Goal: Task Accomplishment & Management: Manage account settings

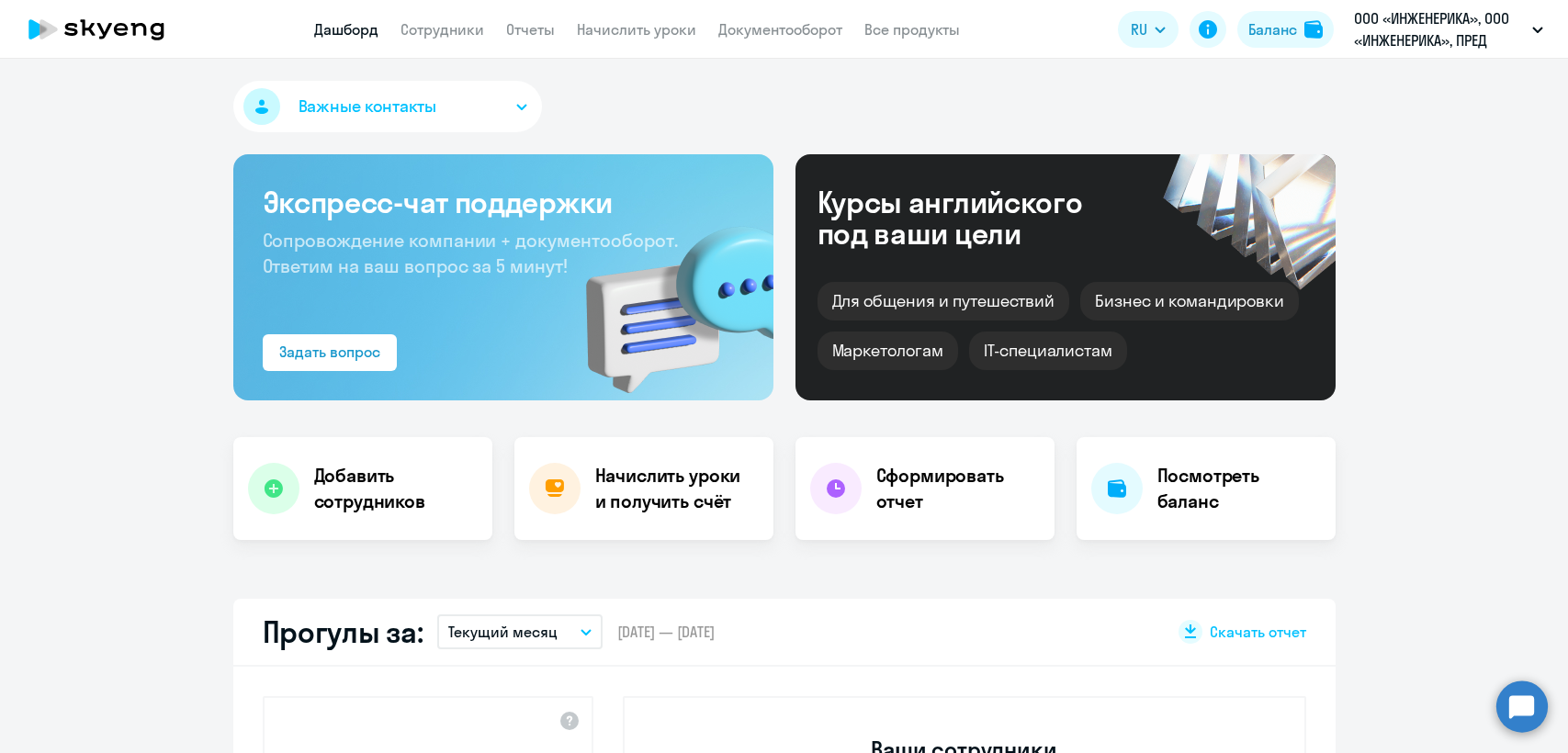
select select "30"
click at [461, 31] on link "Сотрудники" at bounding box center [442, 28] width 83 height 18
select select "30"
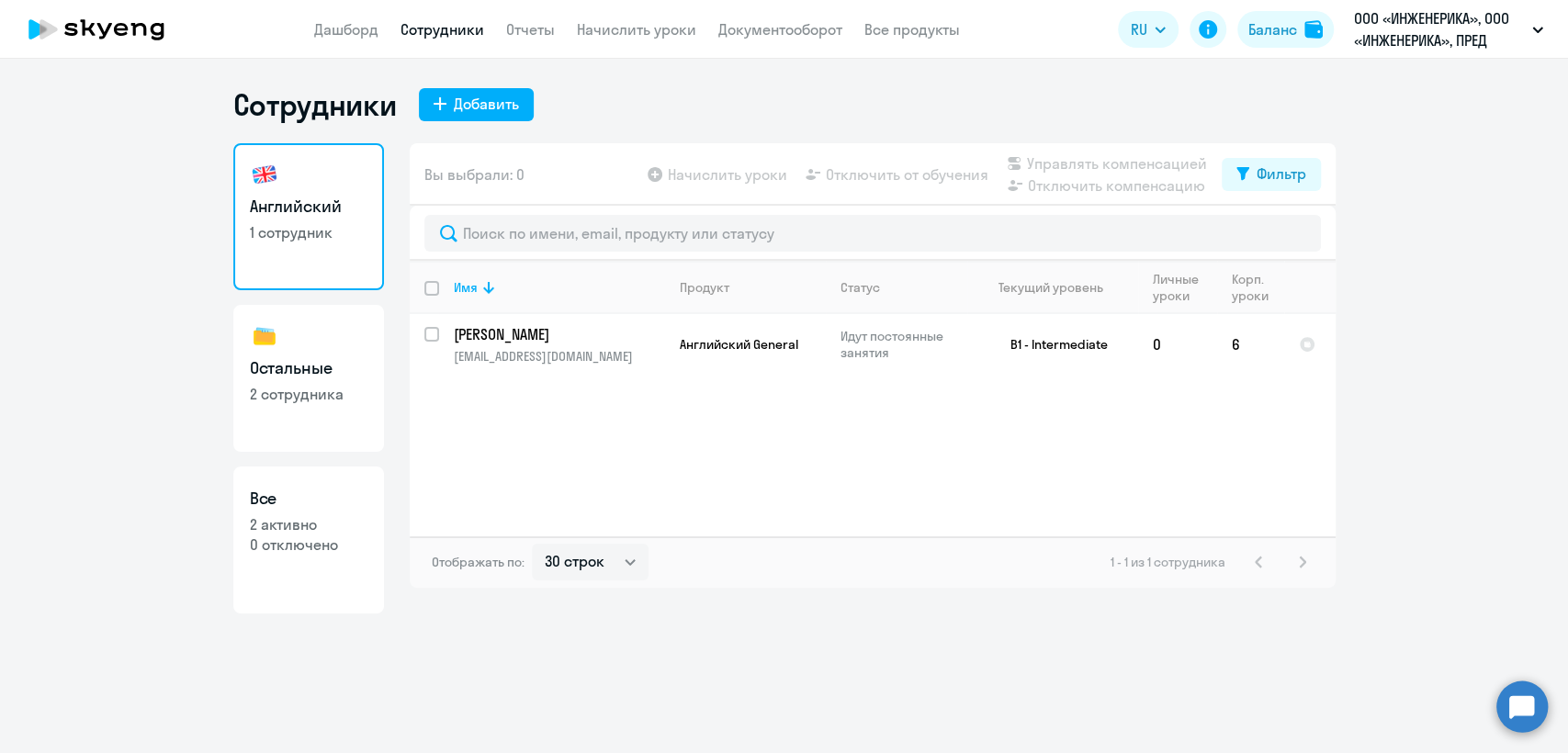
click at [324, 359] on h3 "Остальные" at bounding box center [308, 368] width 117 height 24
select select "30"
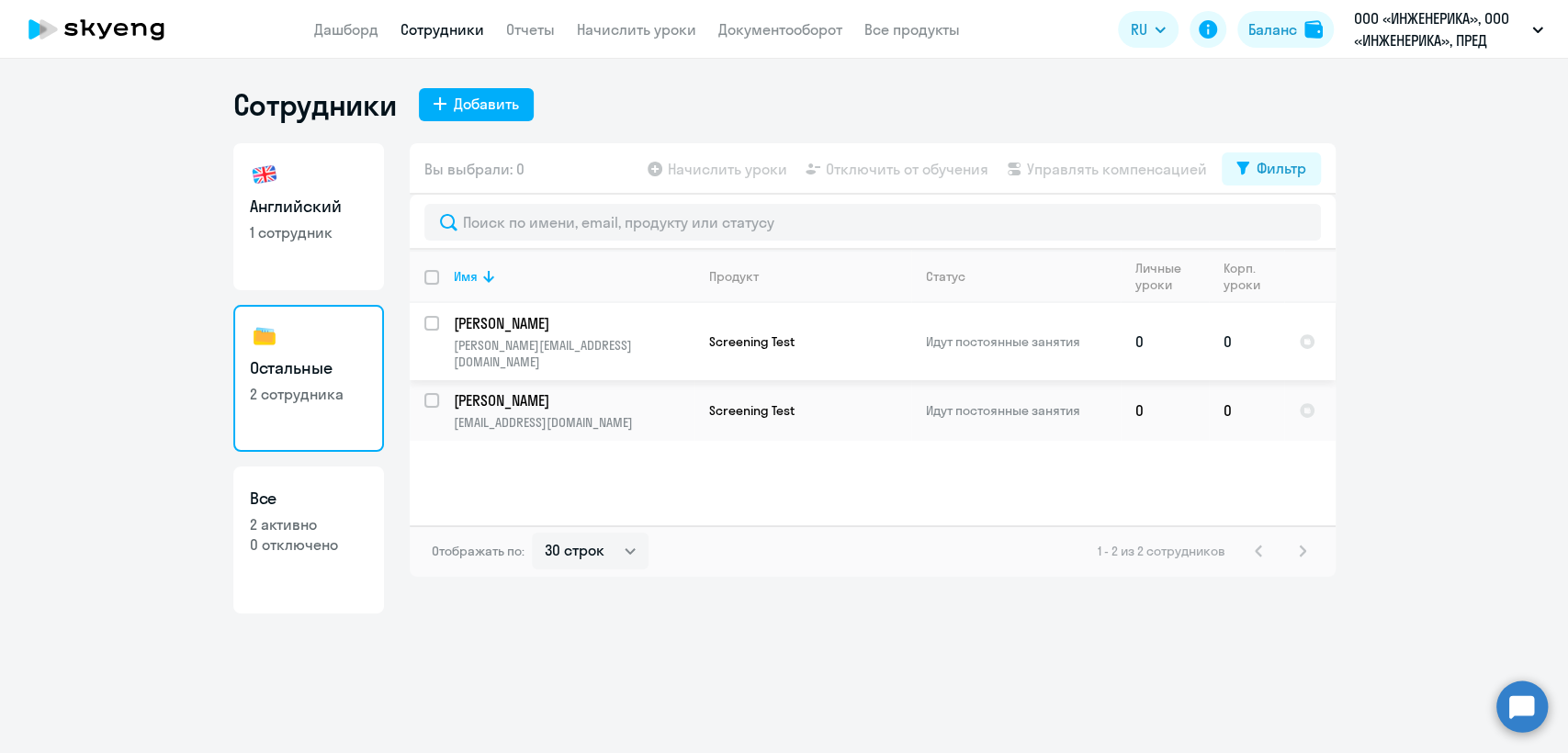
click at [434, 324] on input "select row 41142910" at bounding box center [442, 334] width 37 height 37
checkbox input "true"
drag, startPoint x: 429, startPoint y: 388, endPoint x: 482, endPoint y: 360, distance: 59.9
click at [430, 393] on input "select row 23257583" at bounding box center [442, 411] width 37 height 37
checkbox input "true"
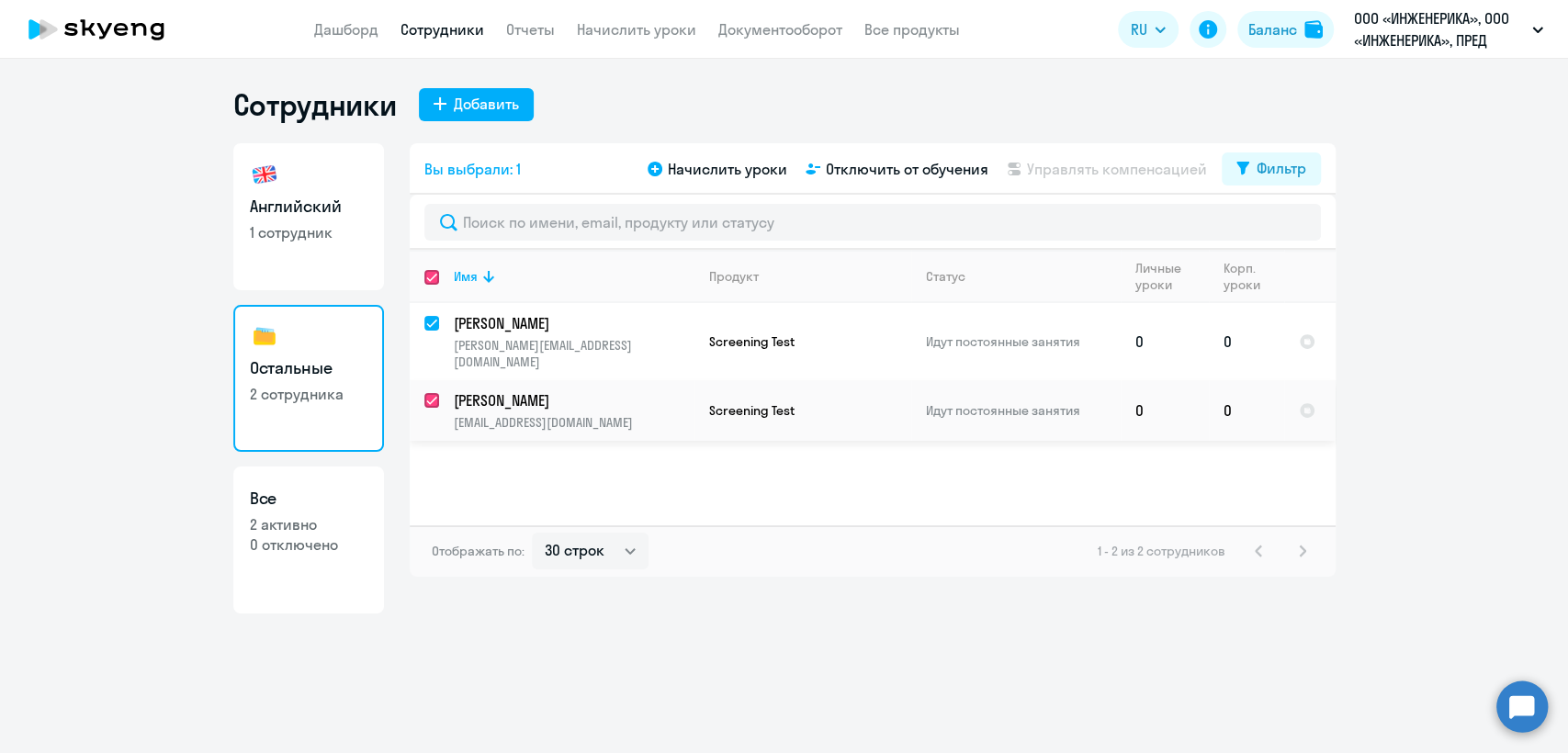
checkbox input "true"
click at [691, 175] on span "Начислить уроки" at bounding box center [728, 168] width 119 height 22
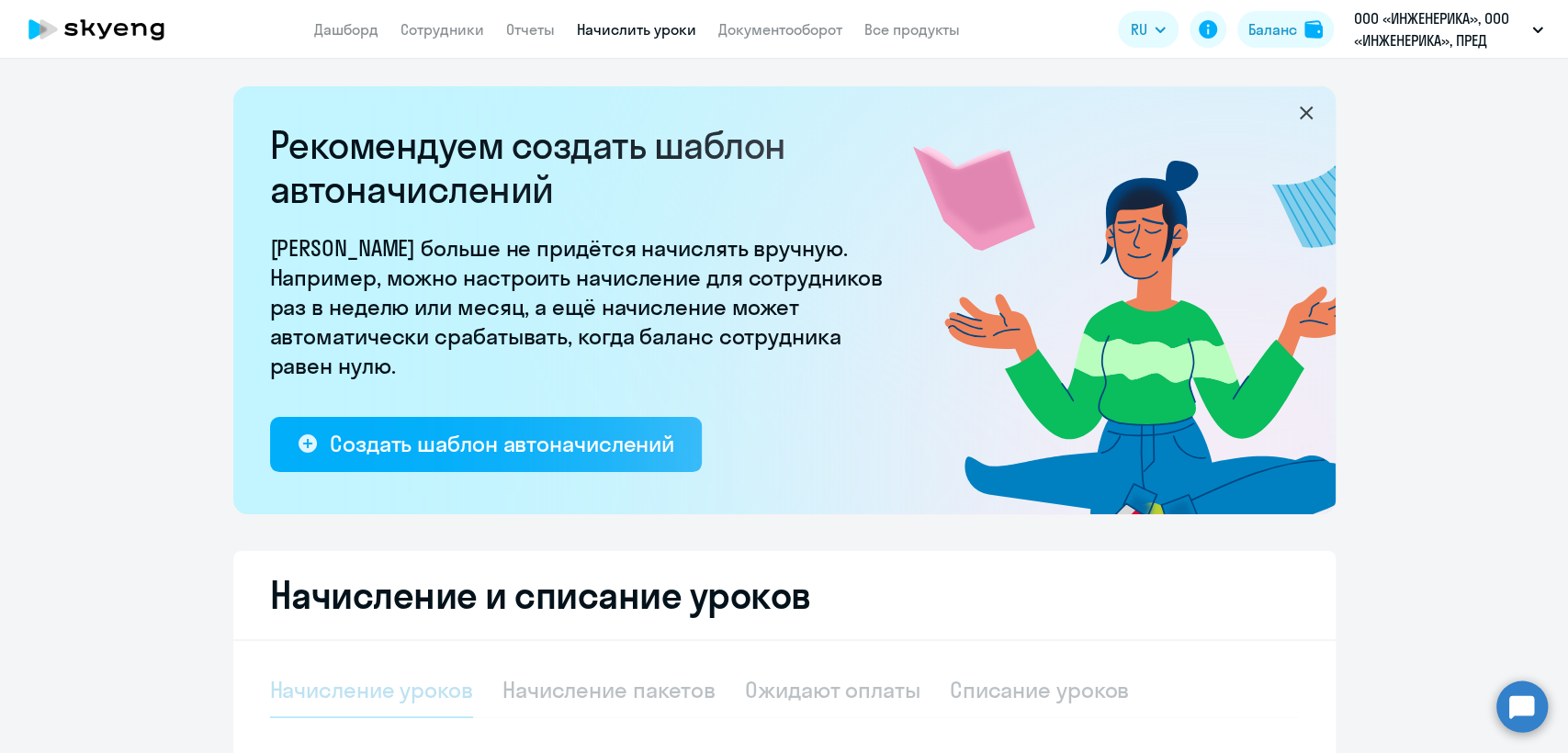
select select "10"
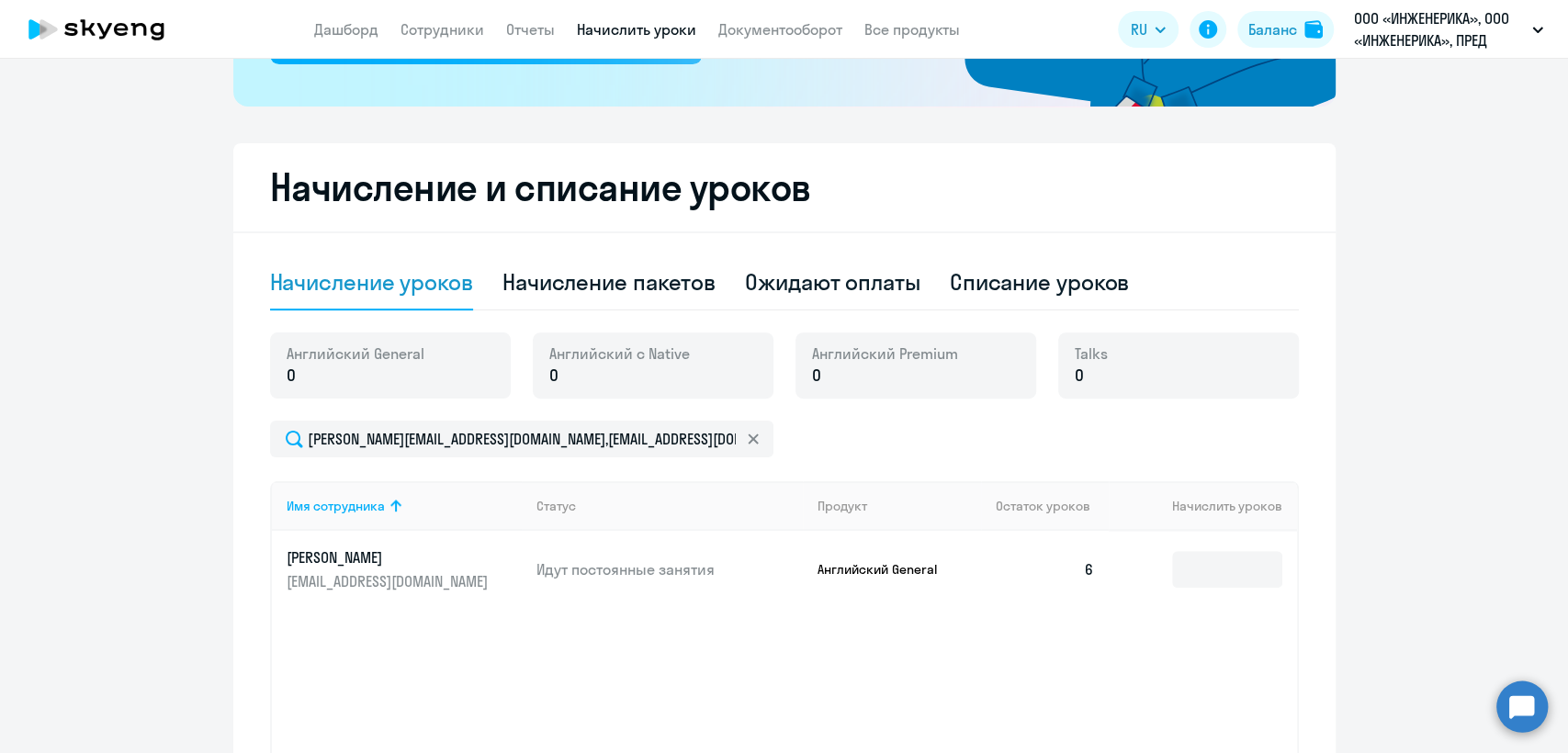
scroll to position [566, 0]
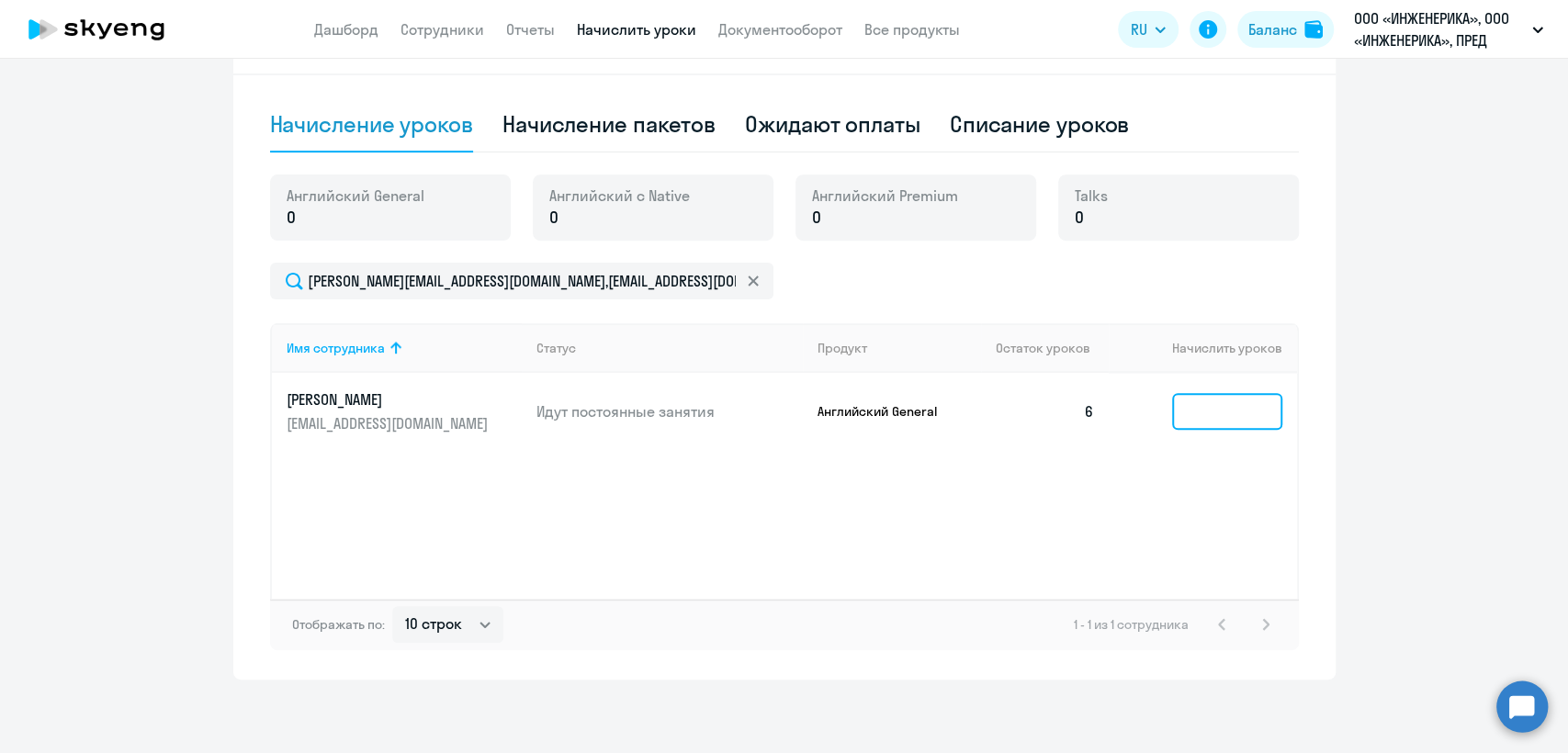
click at [1212, 398] on input at bounding box center [1227, 411] width 110 height 37
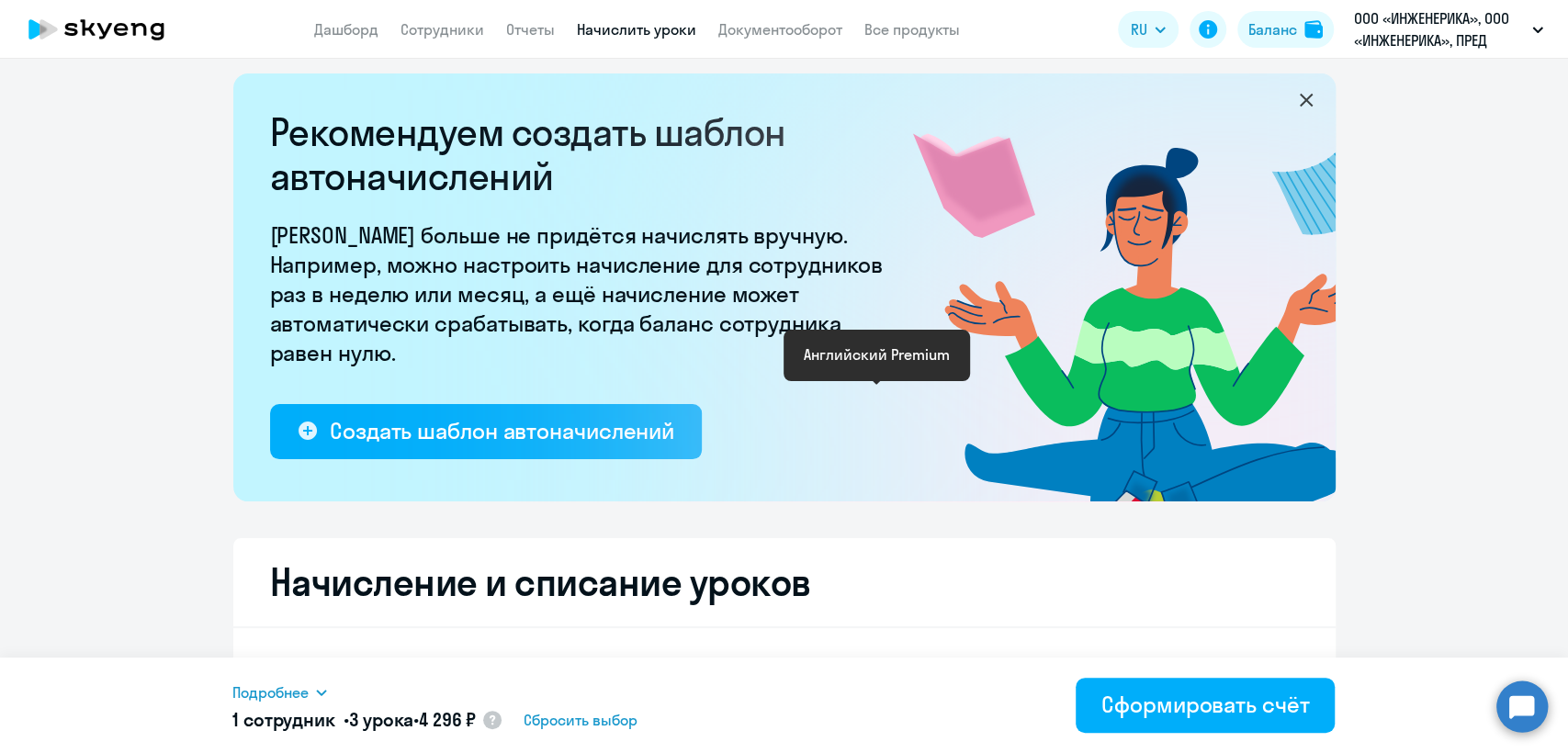
scroll to position [0, 0]
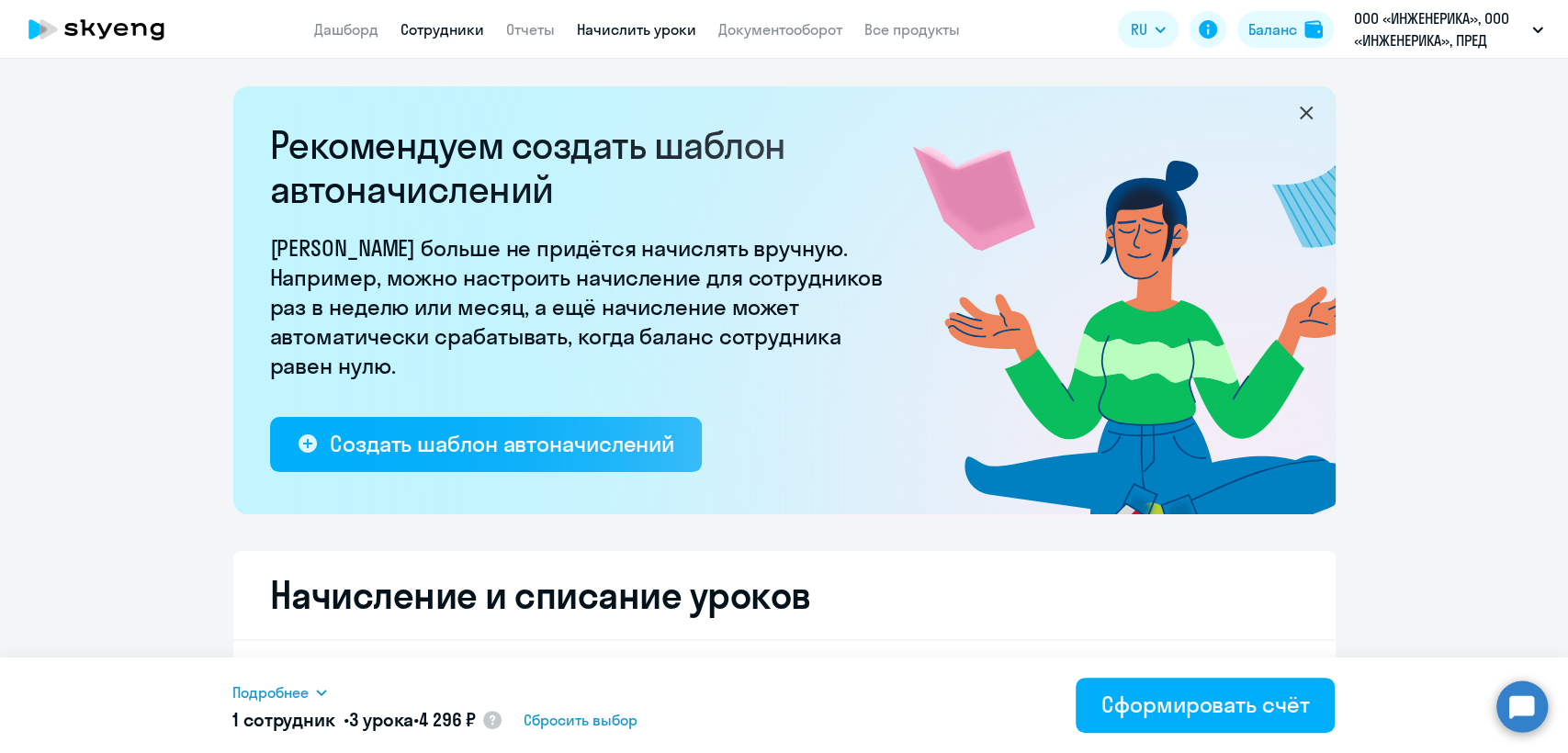
type input "3"
click at [455, 34] on link "Сотрудники" at bounding box center [442, 28] width 83 height 18
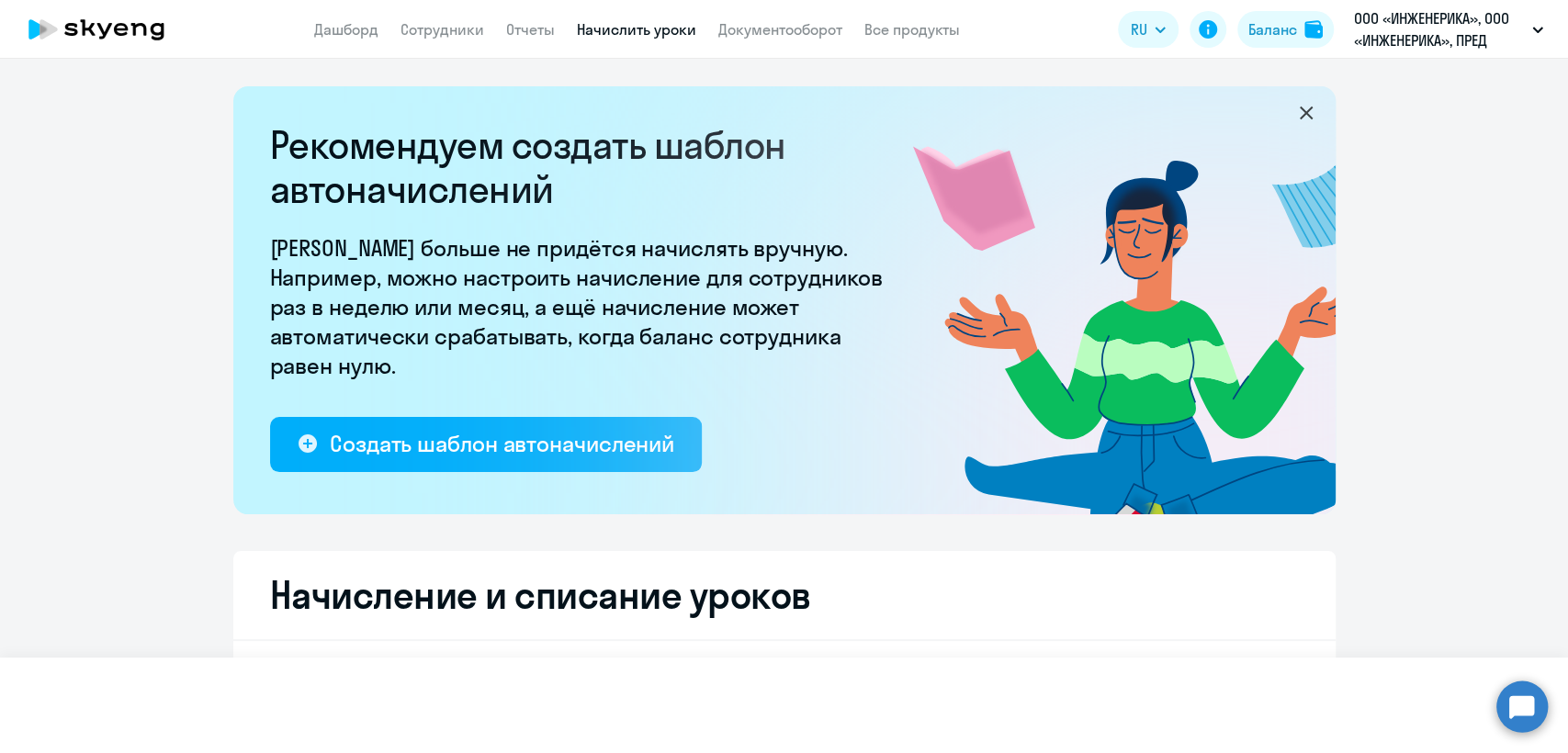
select select "30"
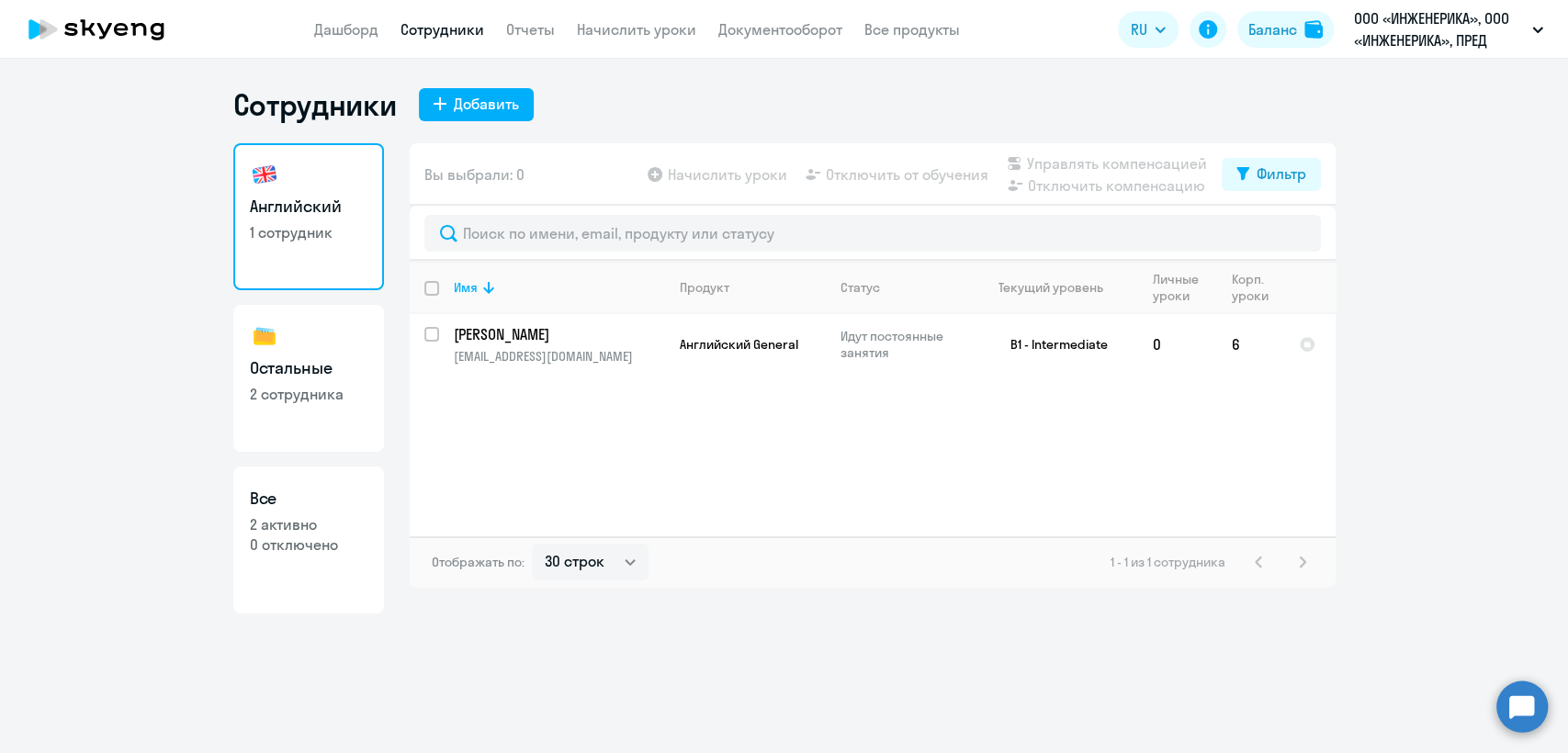
click at [337, 402] on p "2 сотрудника" at bounding box center [308, 394] width 117 height 20
select select "30"
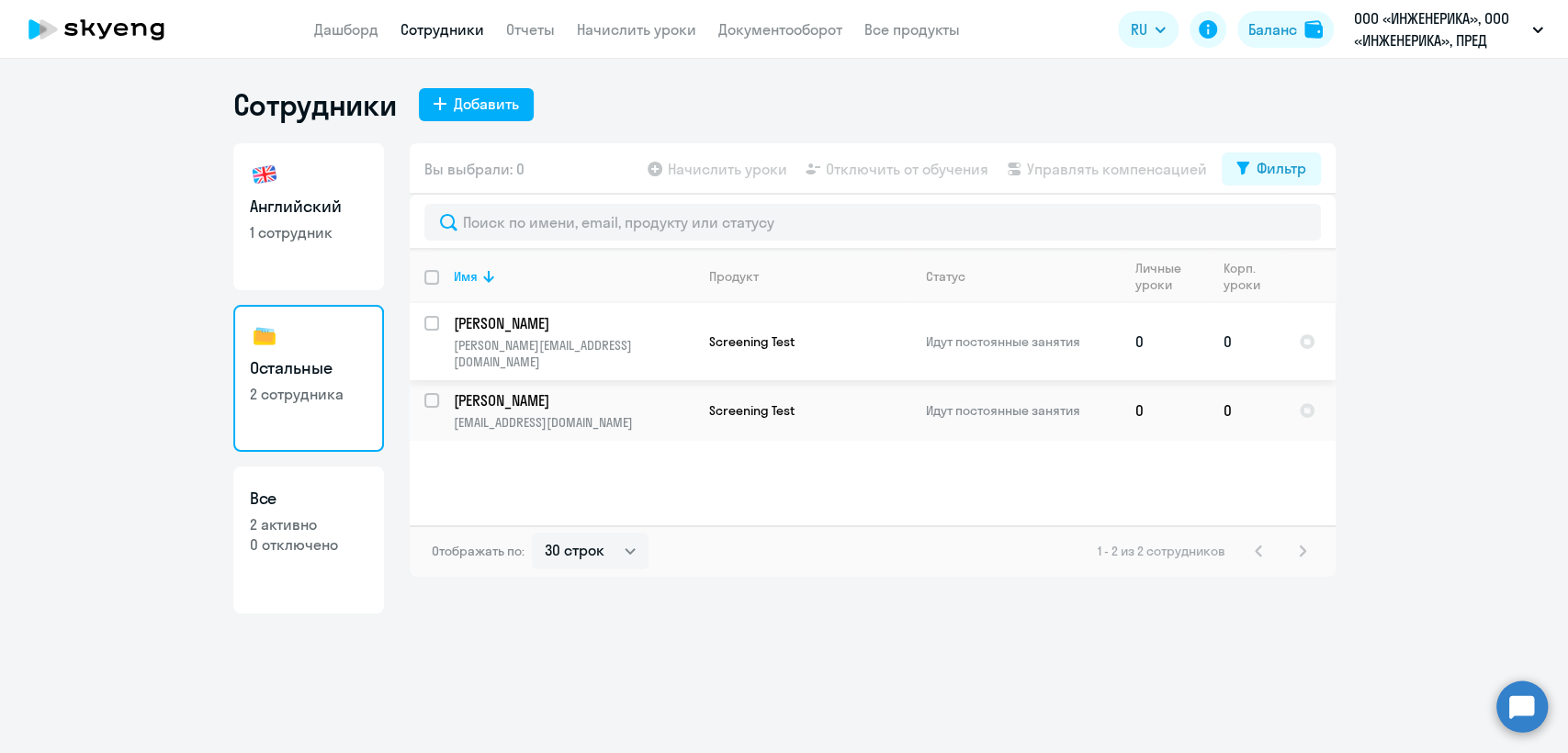
click at [426, 330] on input "select row 41142910" at bounding box center [442, 334] width 37 height 37
checkbox input "true"
click at [428, 393] on input "select row 23257583" at bounding box center [442, 411] width 37 height 37
checkbox input "true"
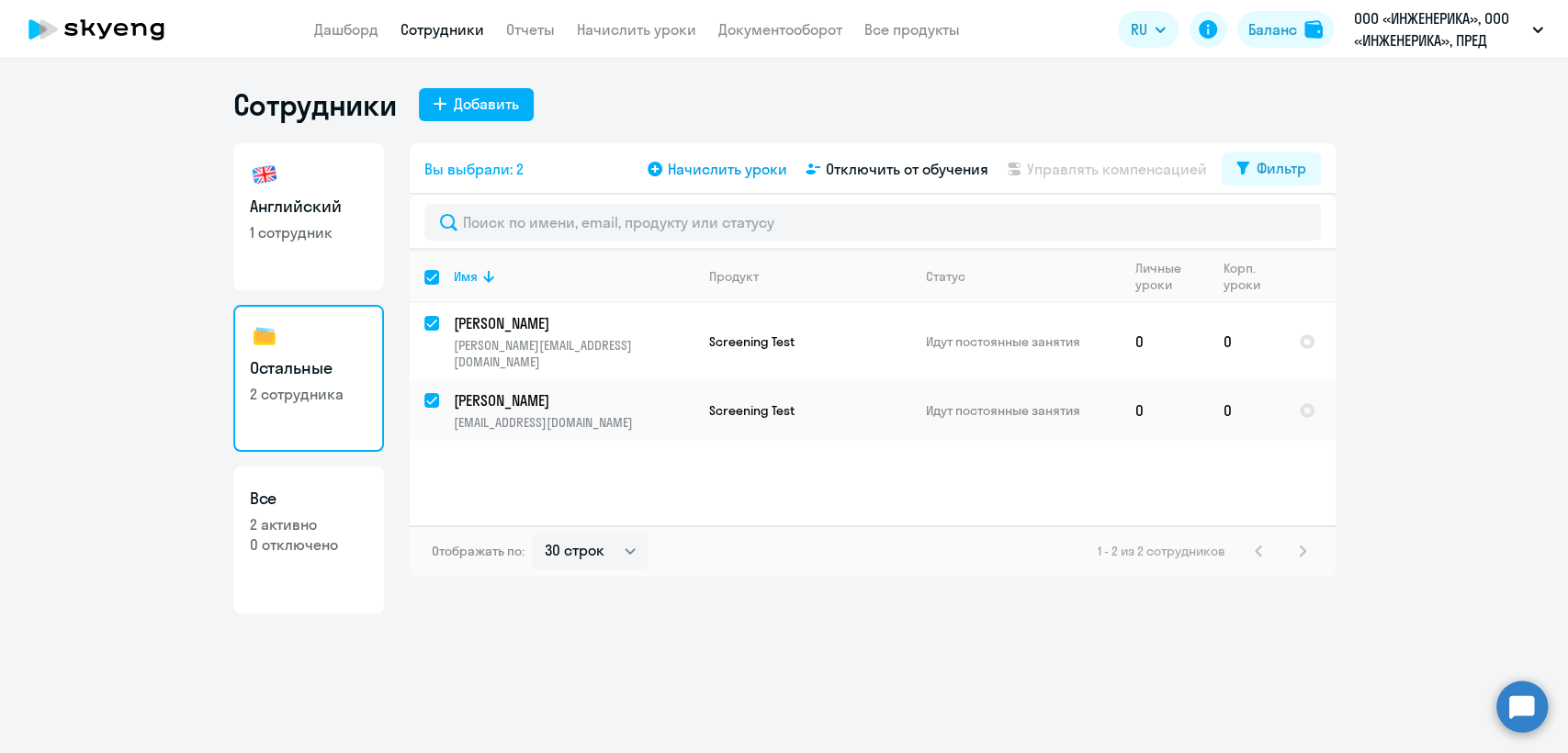
click at [712, 170] on span "Начислить уроки" at bounding box center [728, 168] width 119 height 22
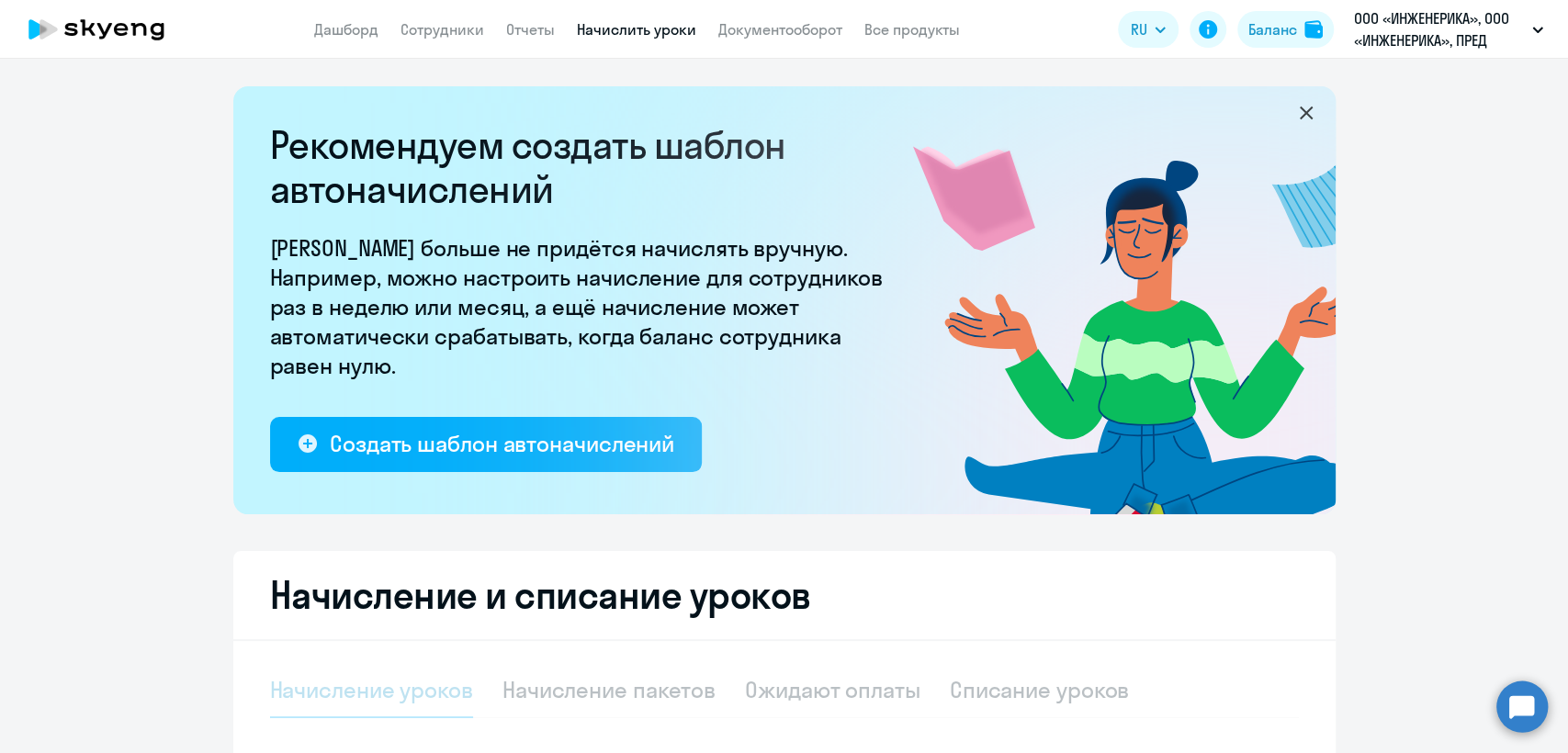
select select "10"
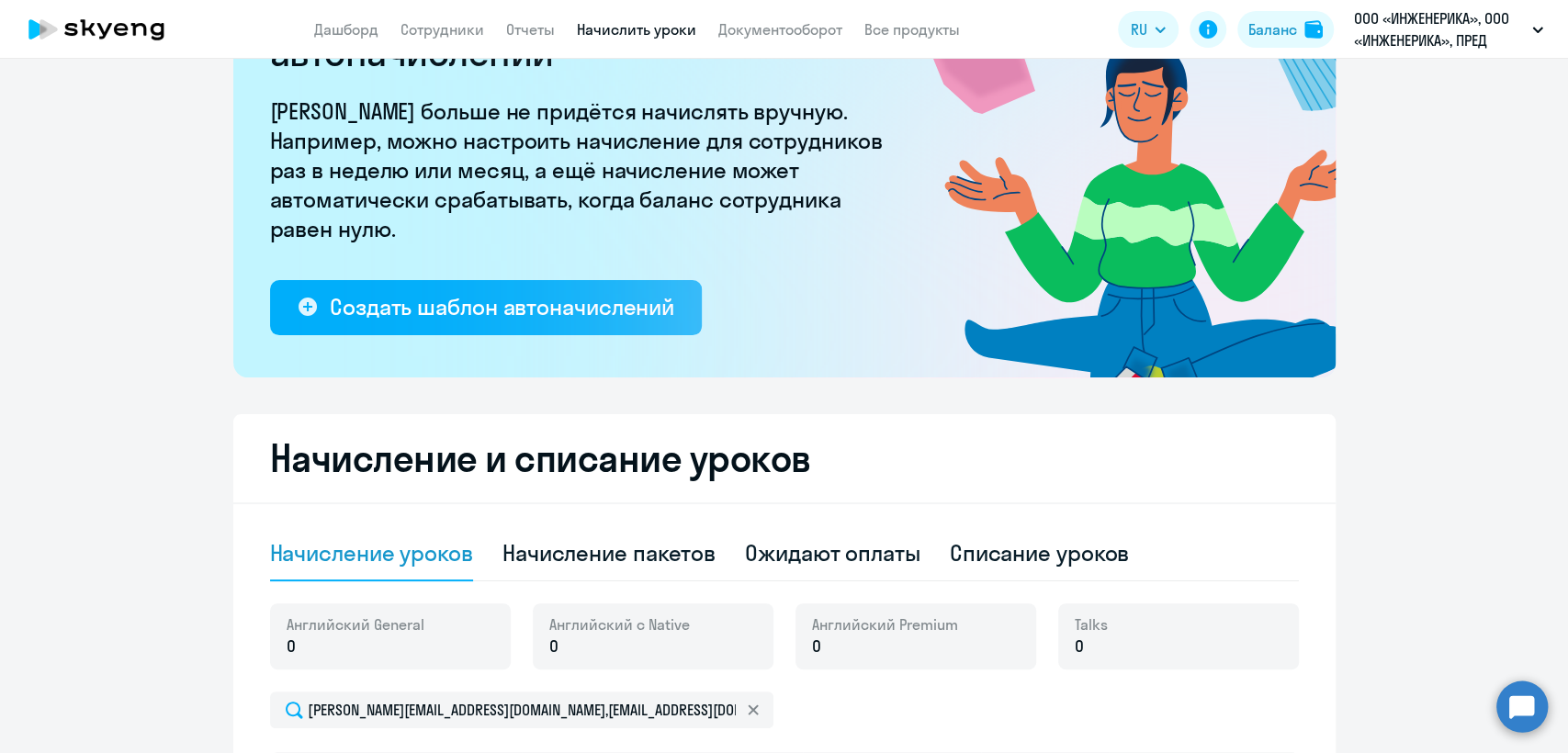
scroll to position [408, 0]
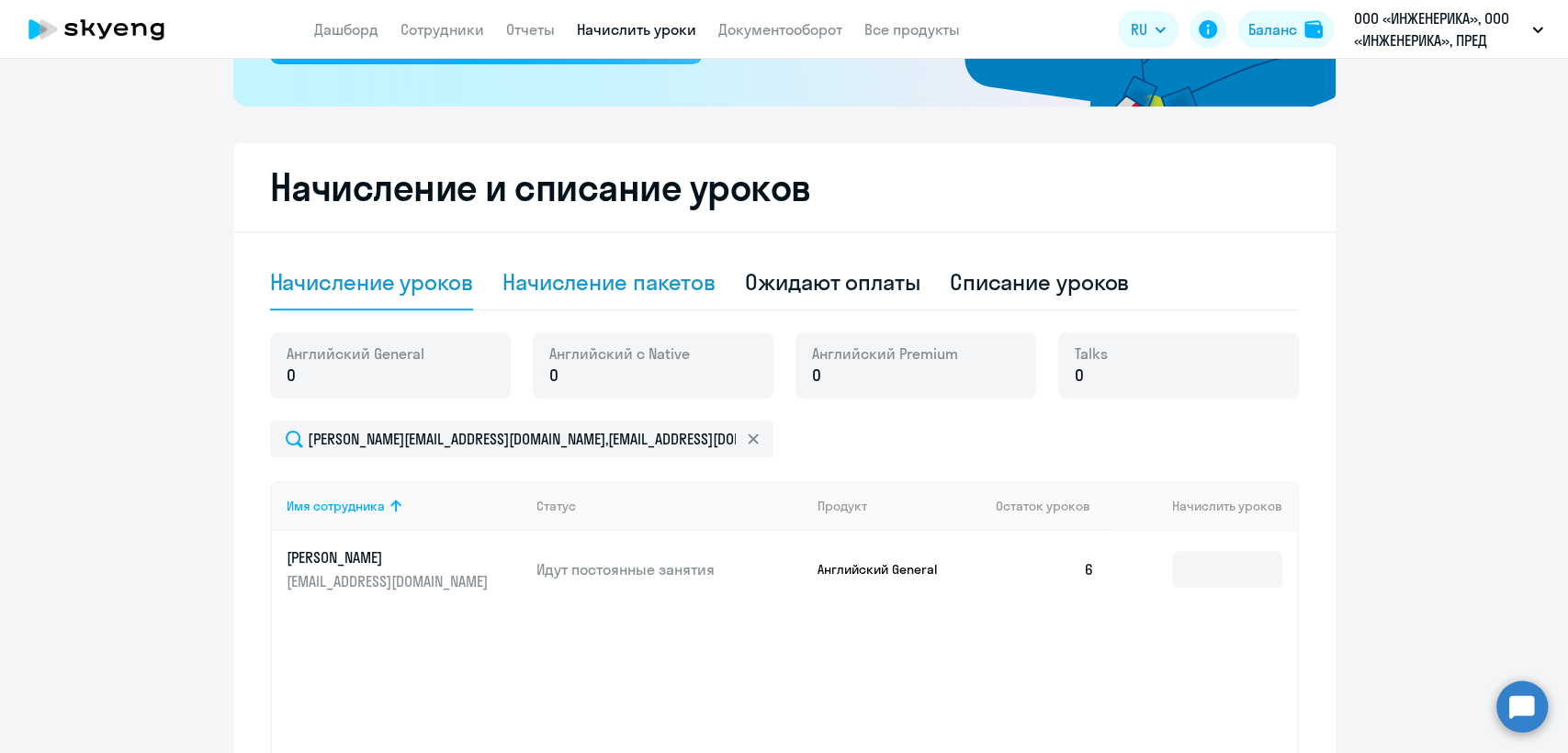
click at [683, 273] on div "Начисление пакетов" at bounding box center [608, 281] width 213 height 29
select select "10"
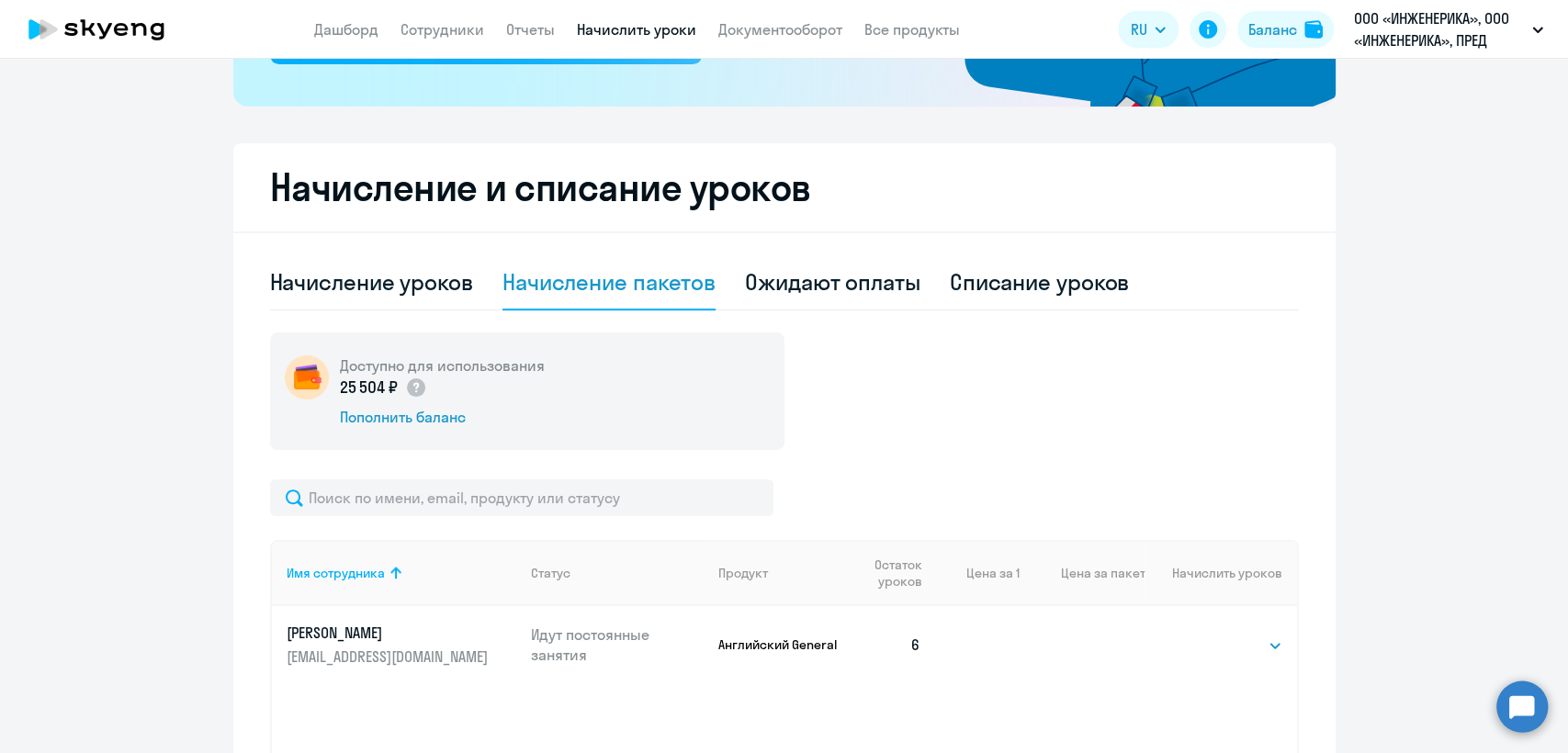
click at [698, 271] on div "Начисление пакетов" at bounding box center [608, 281] width 213 height 29
click at [804, 272] on div "Ожидают оплаты" at bounding box center [832, 281] width 175 height 29
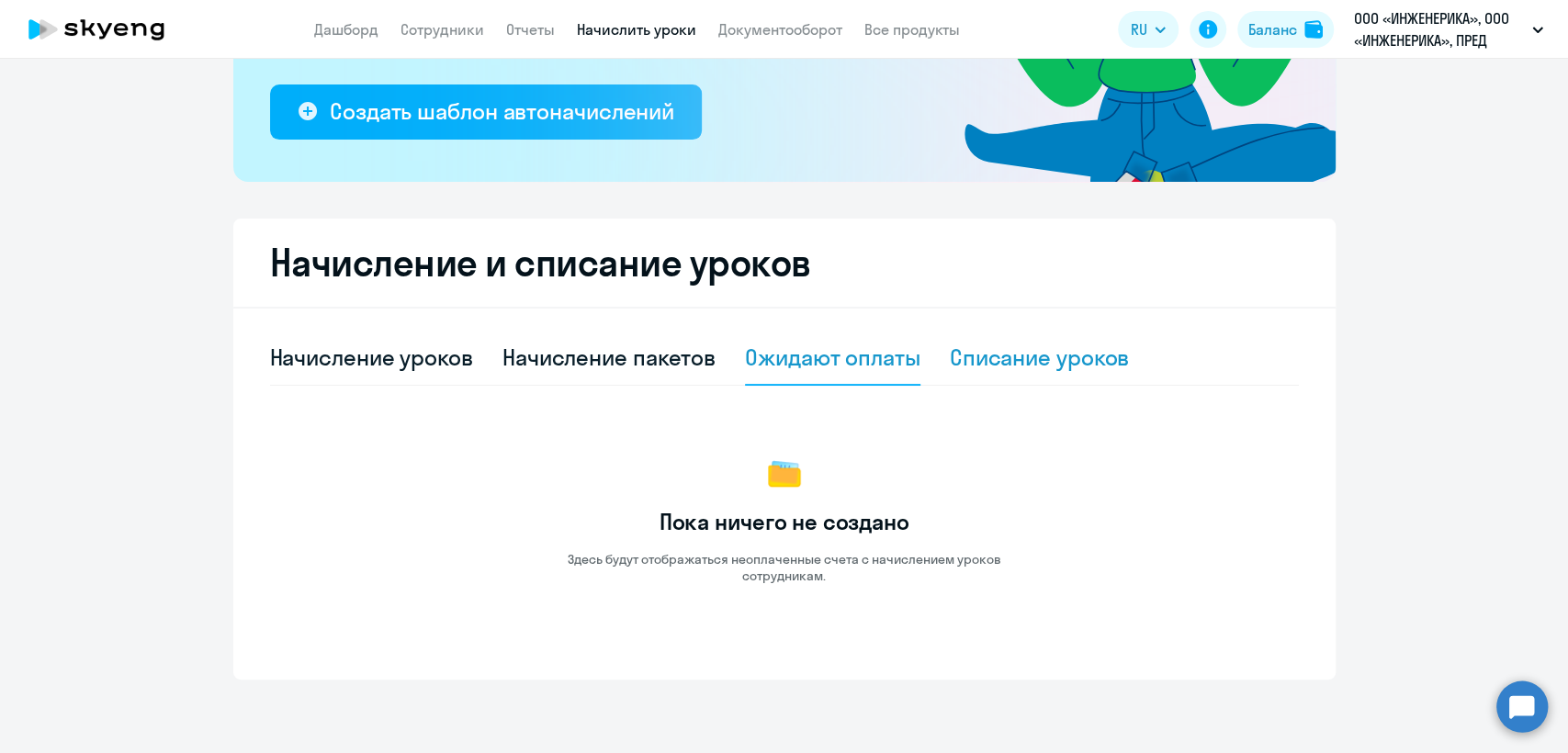
click at [1055, 353] on div "Списание уроков" at bounding box center [1040, 357] width 180 height 29
select select "10"
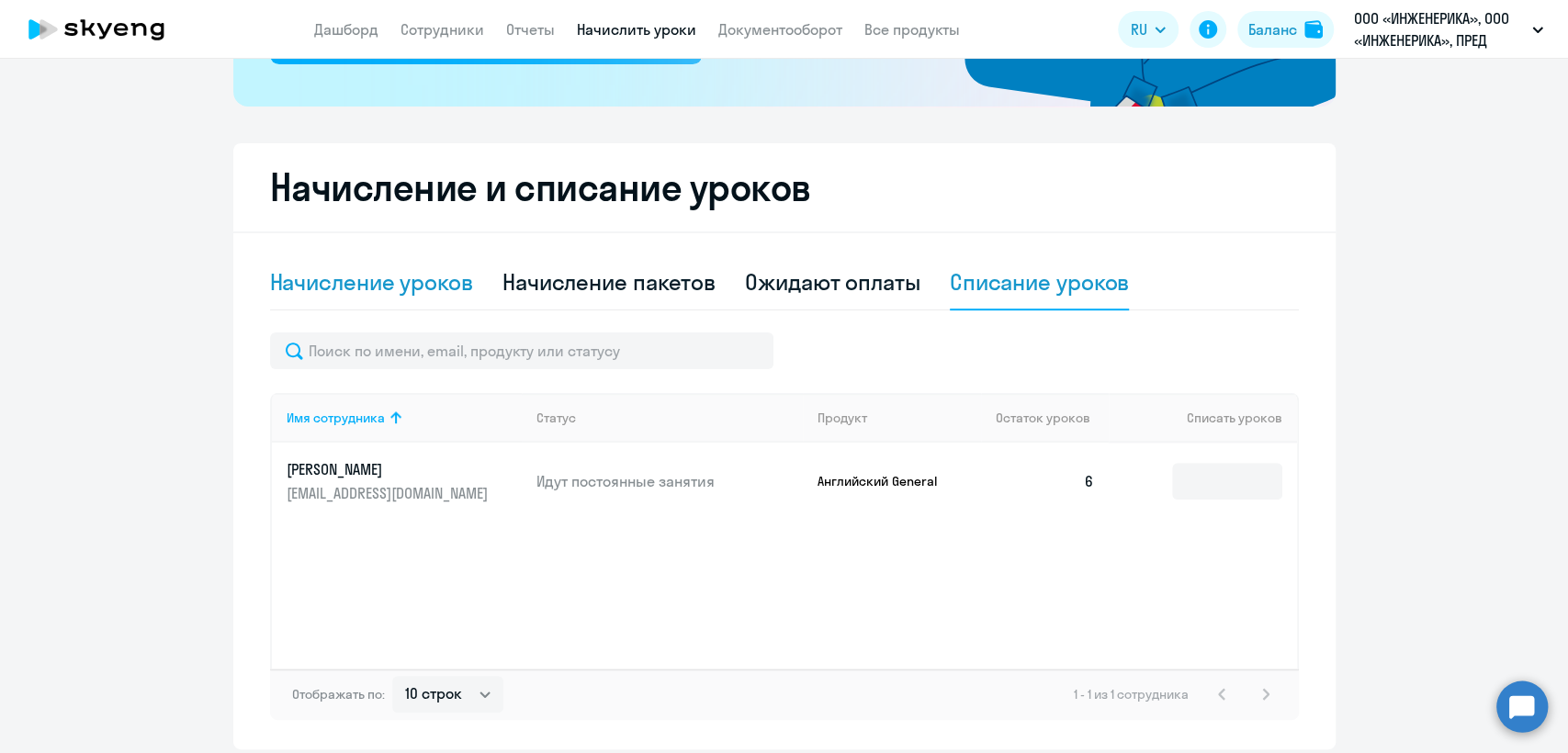
click at [325, 285] on div "Начисление уроков" at bounding box center [371, 281] width 203 height 29
select select "10"
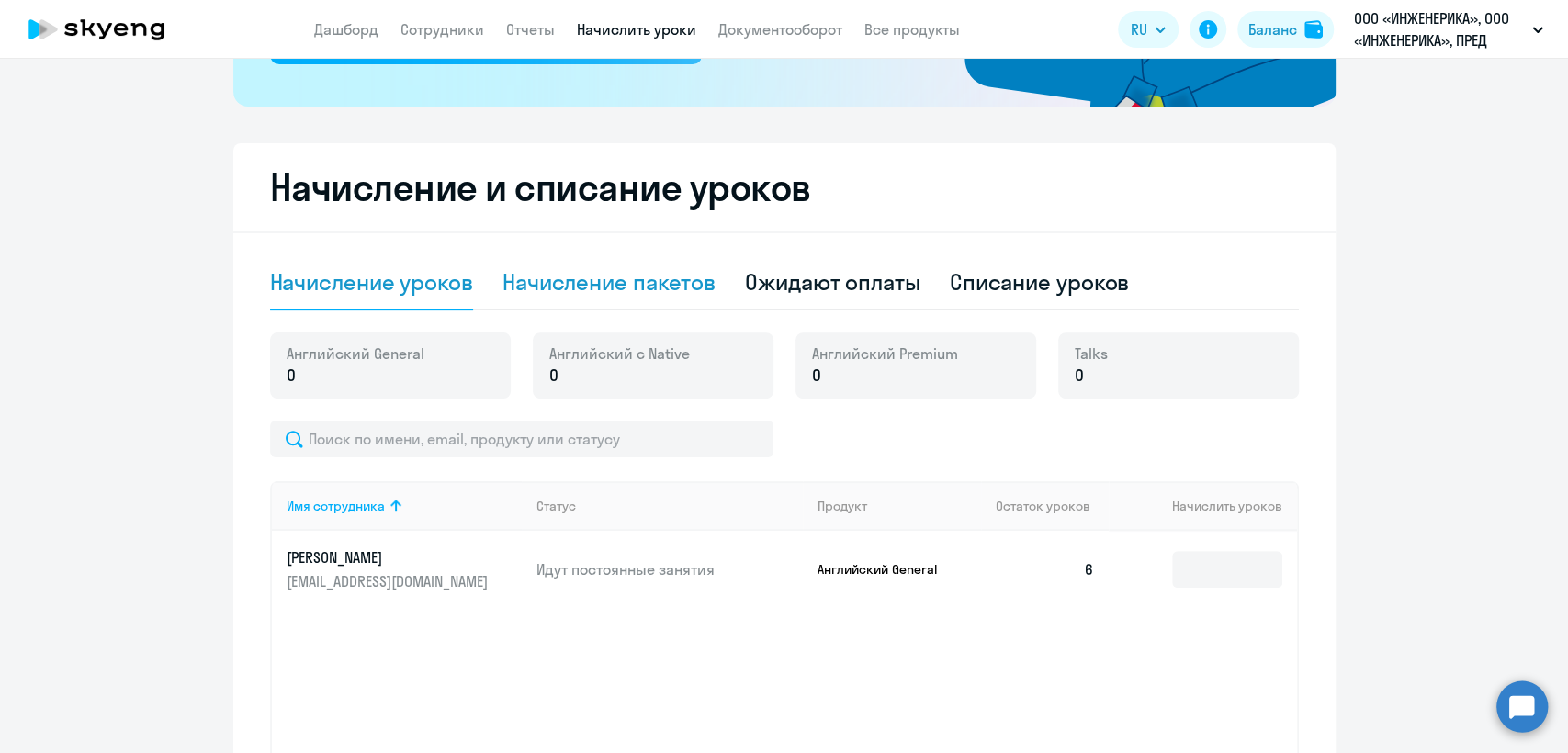
click at [649, 281] on div "Начисление пакетов" at bounding box center [608, 281] width 213 height 29
select select "10"
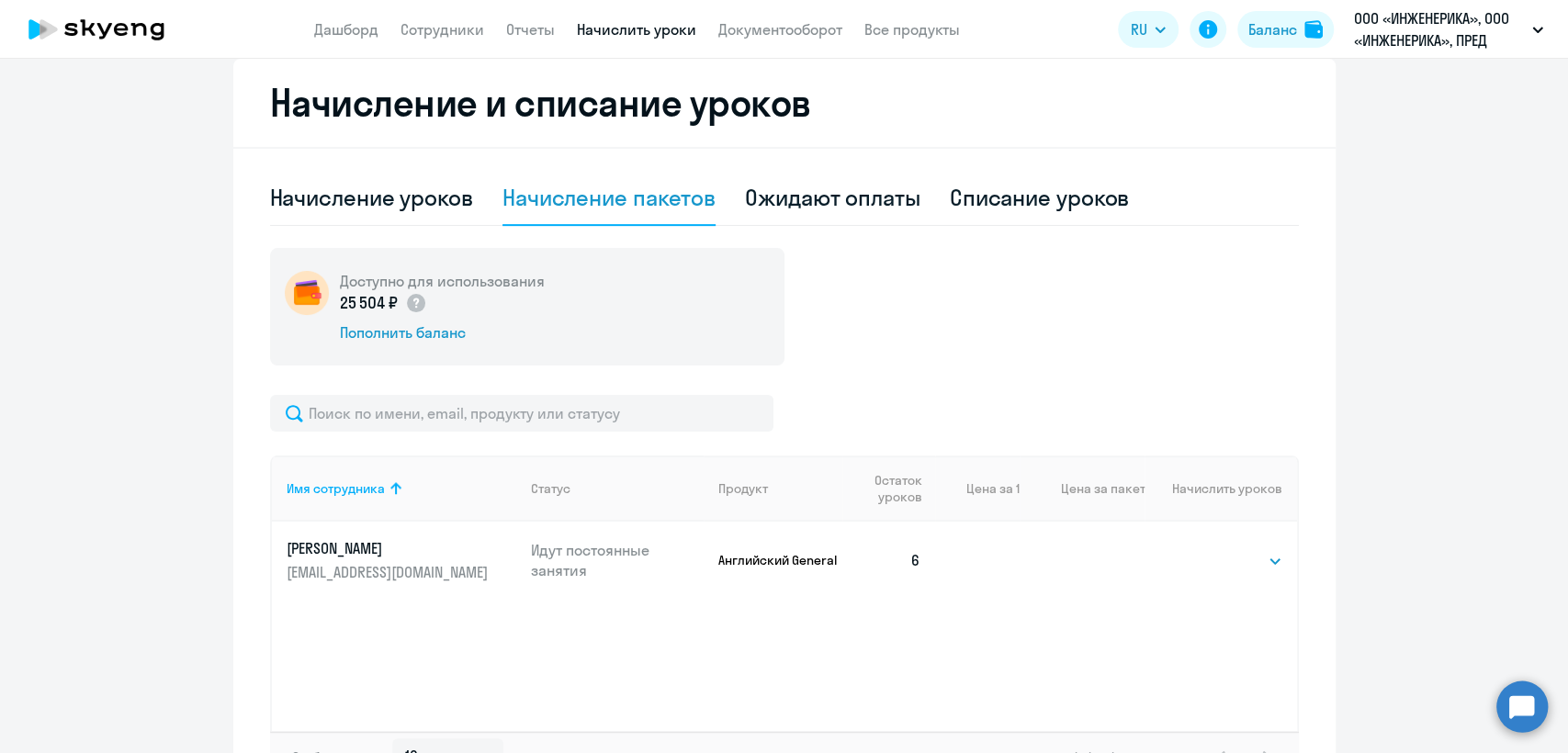
scroll to position [217, 0]
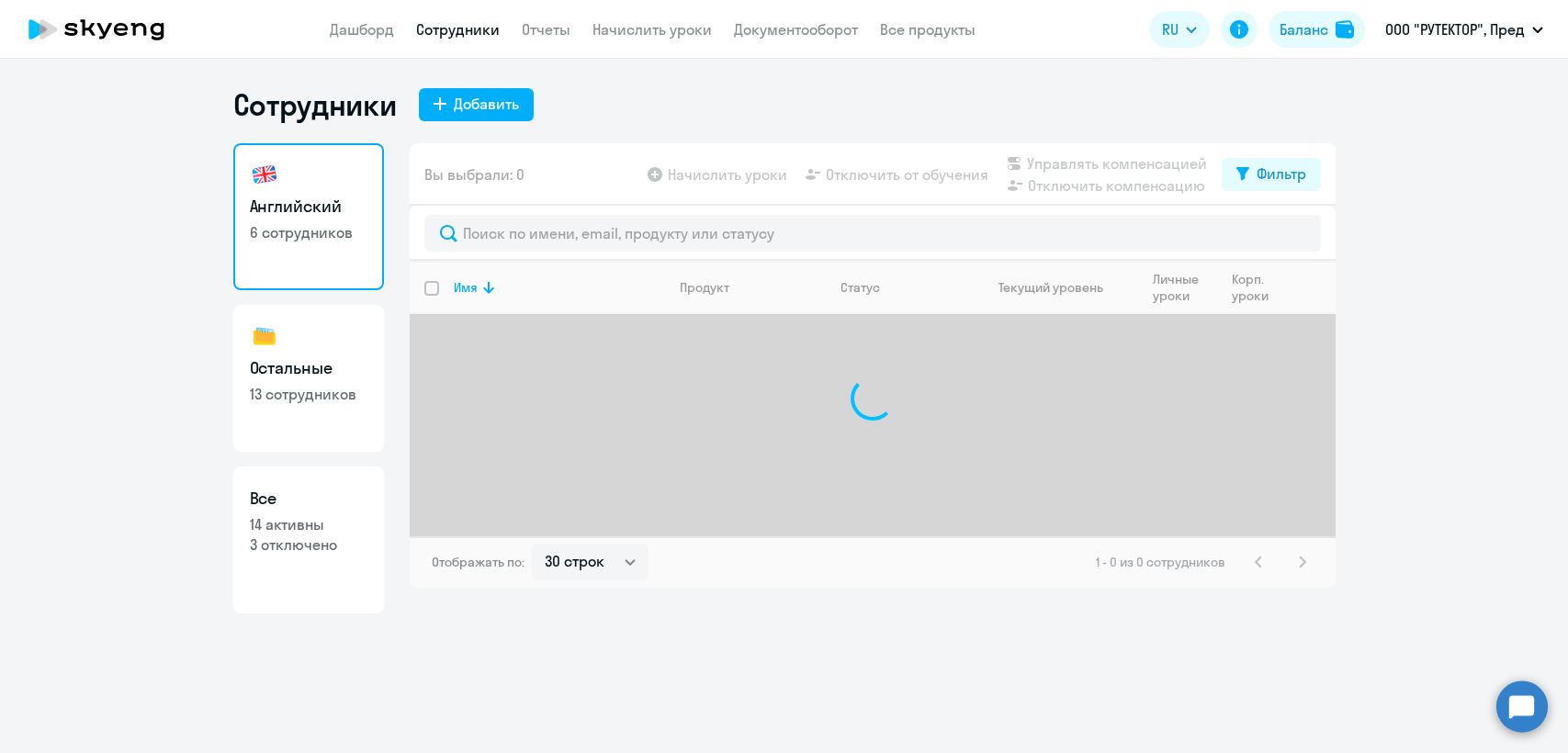
select select "30"
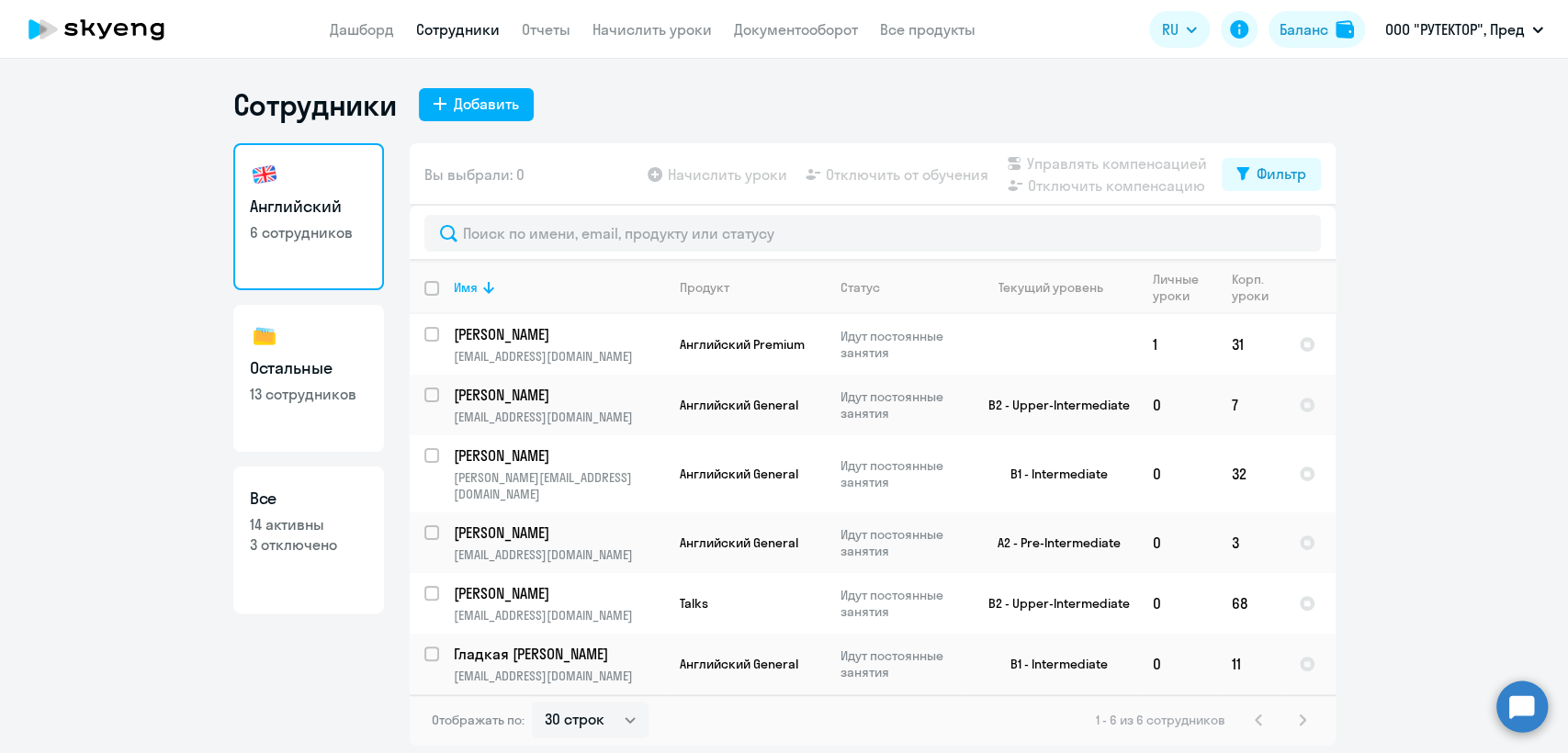
click at [344, 386] on p "13 сотрудников" at bounding box center [308, 394] width 117 height 20
select select "30"
